Goal: Register for event/course

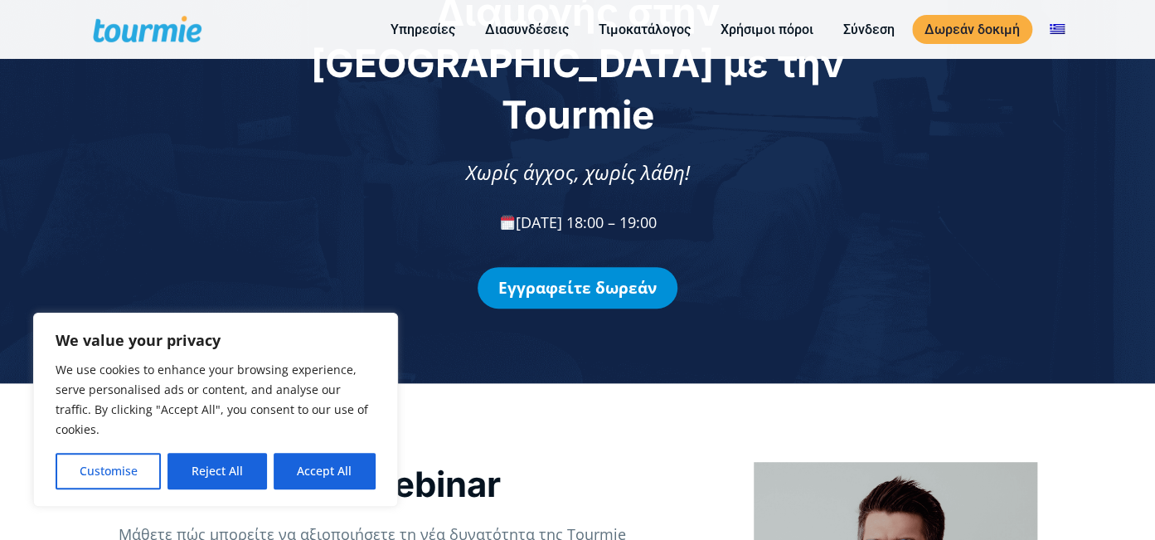
scroll to position [175, 0]
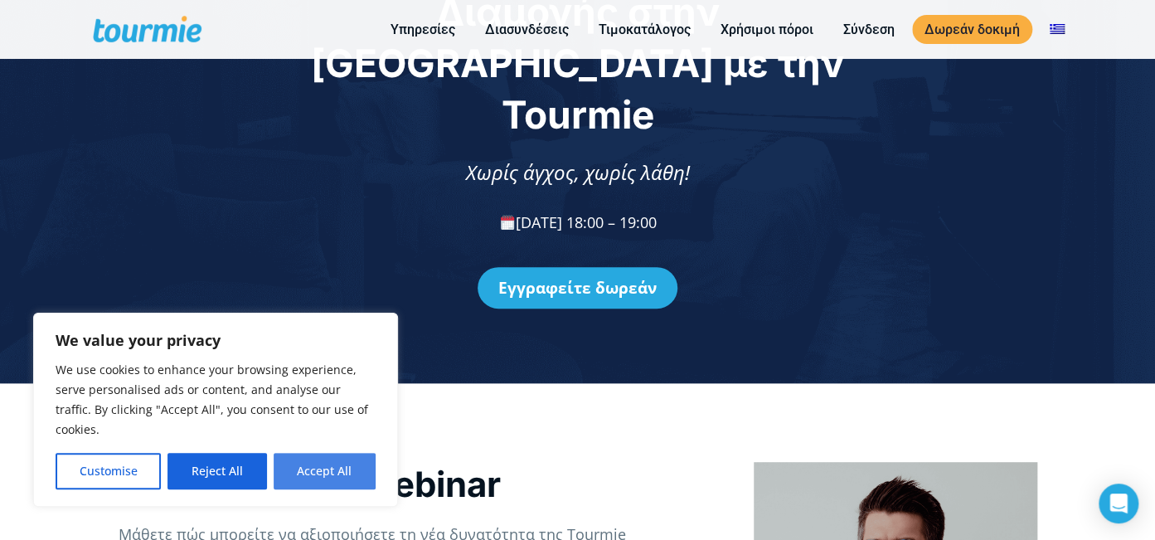
click at [341, 468] on button "Accept All" at bounding box center [325, 471] width 102 height 36
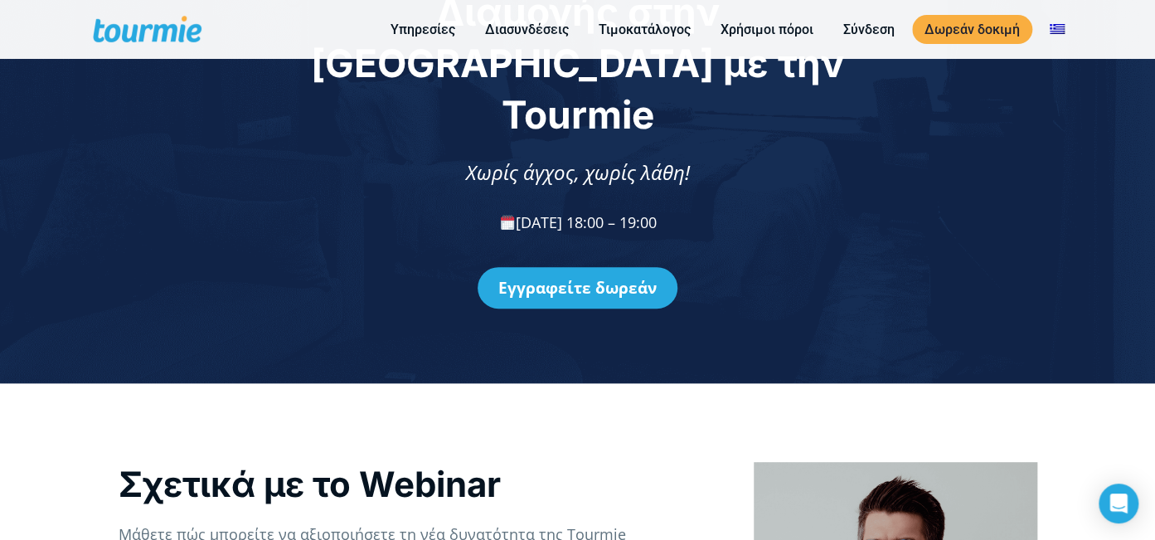
checkbox input "true"
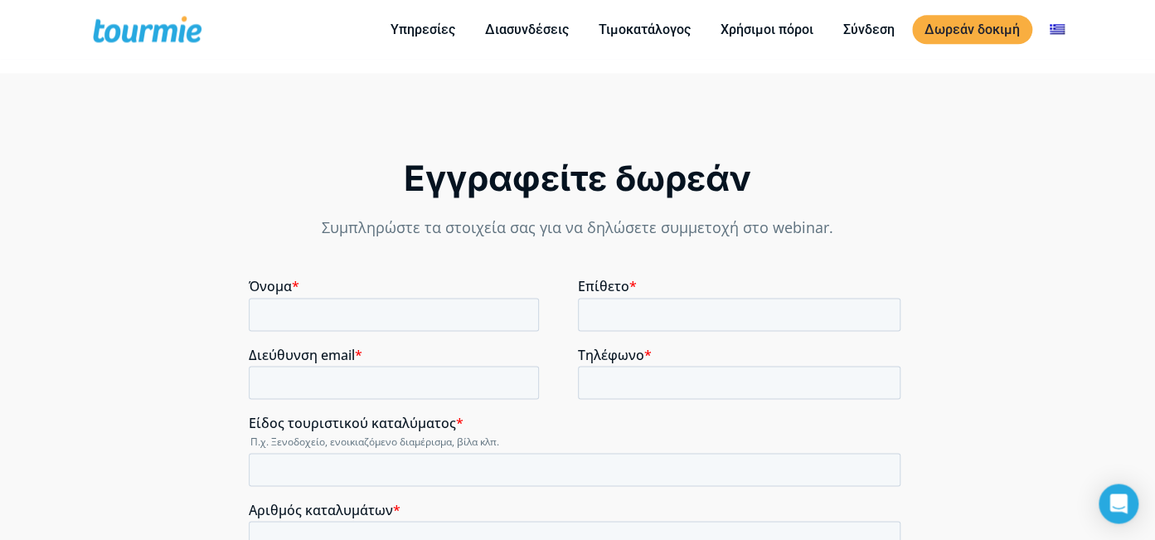
scroll to position [1138, 0]
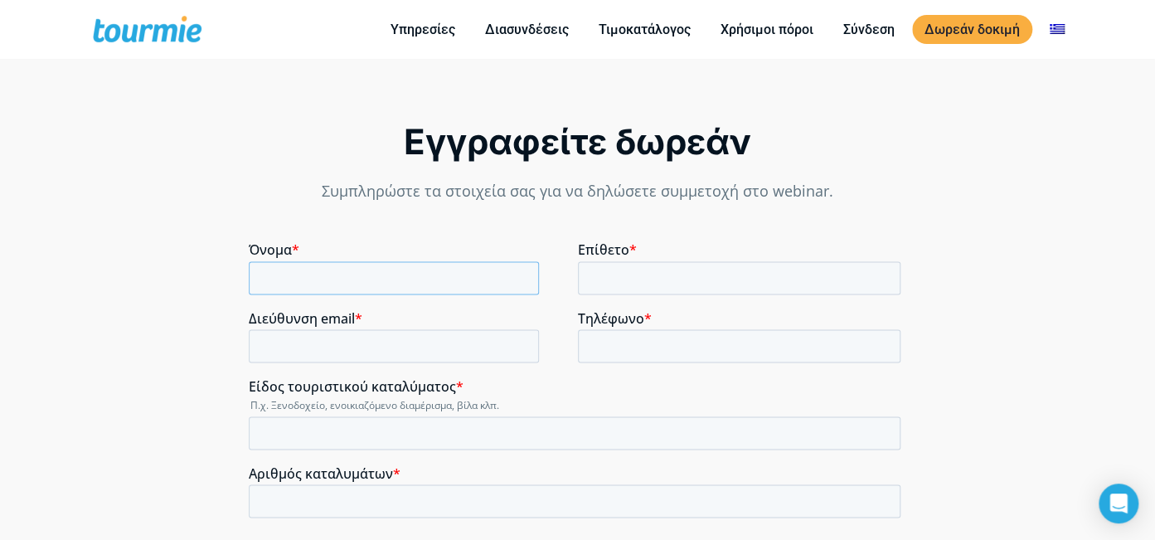
click at [453, 279] on input "Όνομα *" at bounding box center [393, 277] width 290 height 33
type input "ς"
type input "ΕΙΡΗΝΗ"
type input "[DEMOGRAPHIC_DATA]"
type input "e"
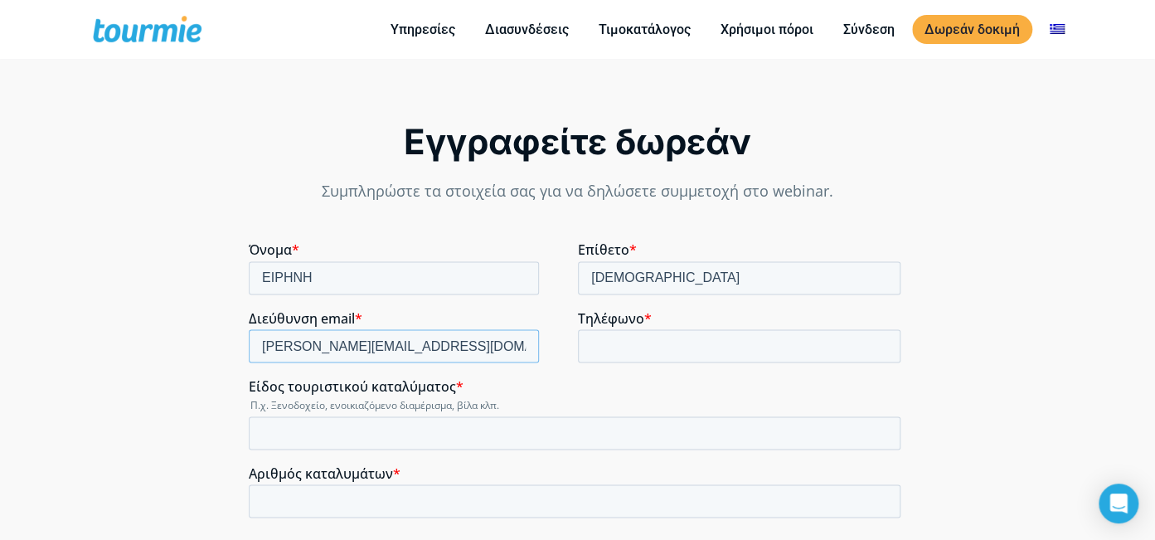
type input "[PERSON_NAME][EMAIL_ADDRESS][DOMAIN_NAME]"
type input "6974814259"
click at [476, 429] on input "Είδος τουριστικού καταλύματος *" at bounding box center [574, 432] width 652 height 33
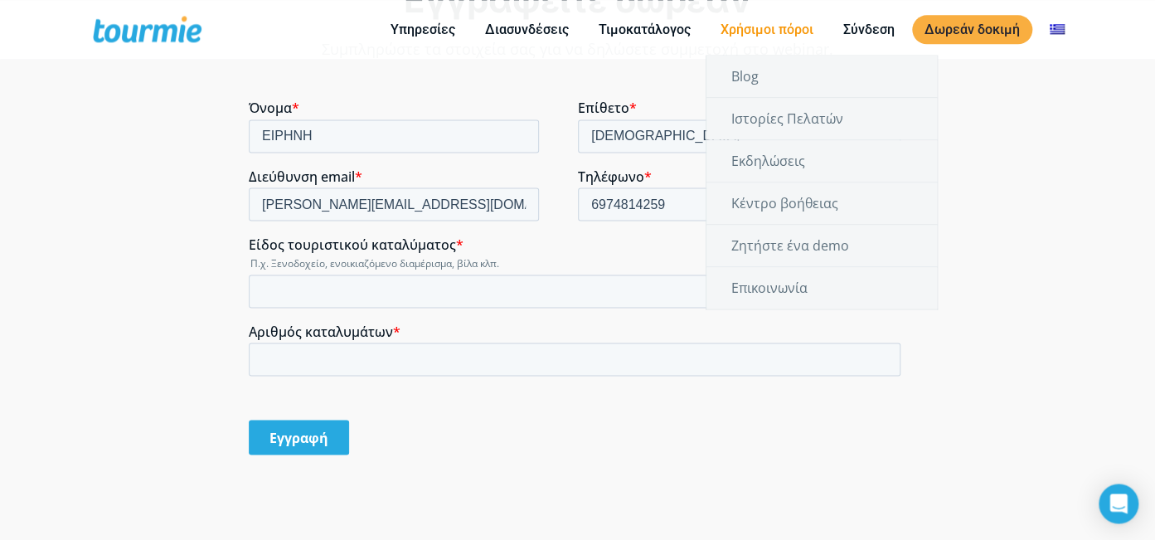
scroll to position [1050, 0]
